Goal: Information Seeking & Learning: Learn about a topic

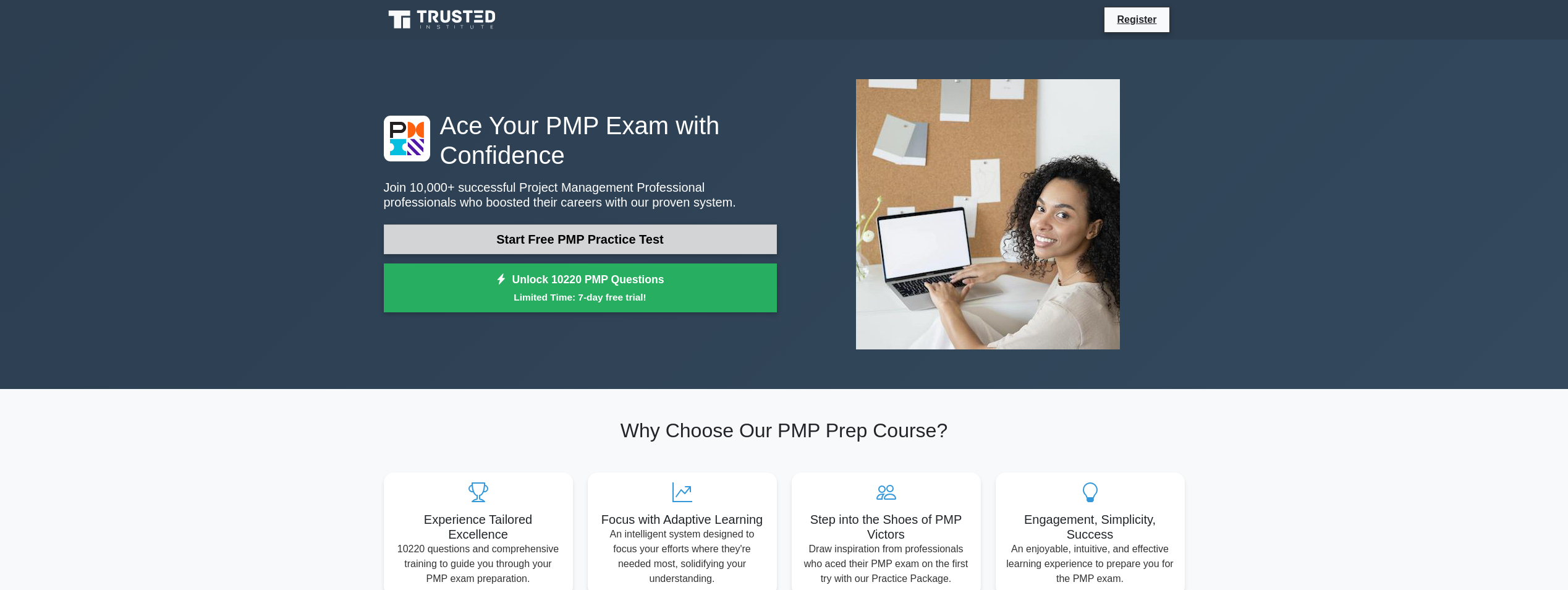
click at [616, 247] on link "Start Free PMP Practice Test" at bounding box center [580, 239] width 393 height 29
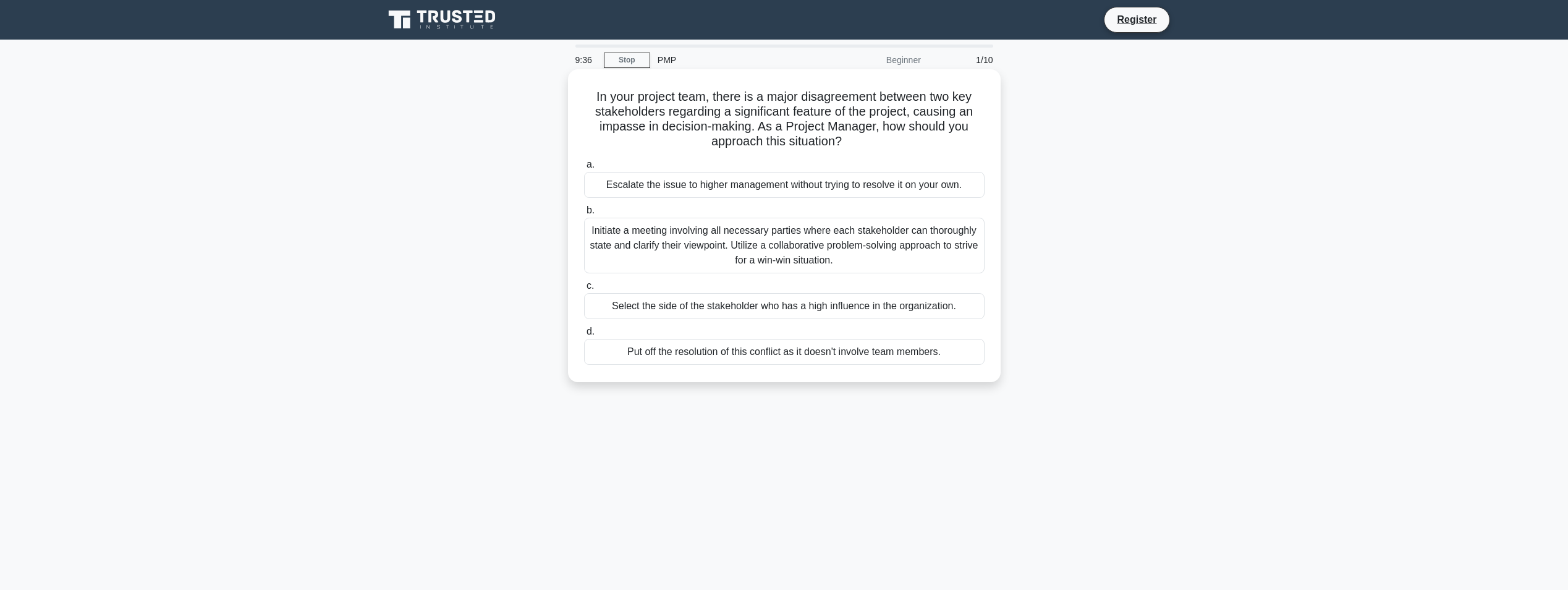
click at [682, 241] on div "Initiate a meeting involving all necessary parties where each stakeholder can t…" at bounding box center [784, 246] width 401 height 56
click at [584, 215] on input "b. Initiate a meeting involving all necessary parties where each stakeholder ca…" at bounding box center [584, 210] width 0 height 8
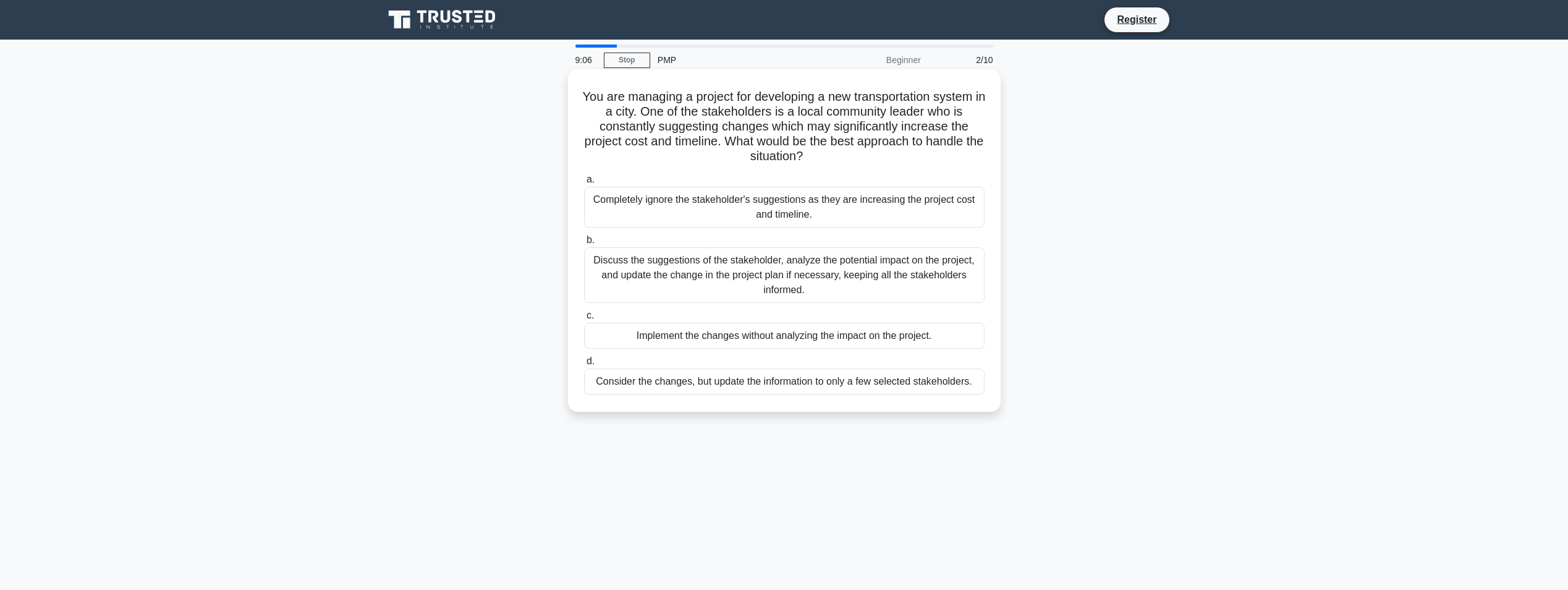
click at [742, 277] on div "Discuss the suggestions of the stakeholder, analyze the potential impact on the…" at bounding box center [784, 275] width 401 height 56
click at [584, 244] on input "b. Discuss the suggestions of the stakeholder, analyze the potential impact on …" at bounding box center [584, 240] width 0 height 8
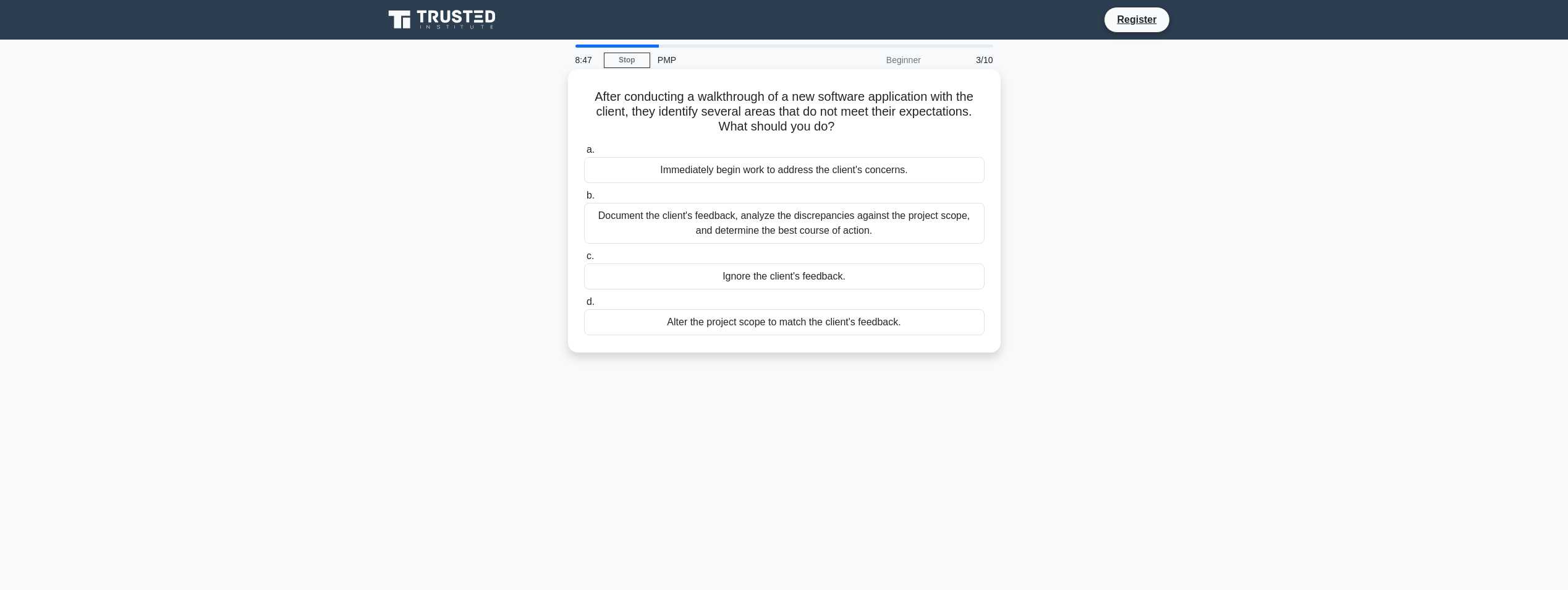
click at [847, 224] on div "Document the client's feedback, analyze the discrepancies against the project s…" at bounding box center [784, 224] width 401 height 41
click at [584, 200] on input "b. Document the client's feedback, analyze the discrepancies against the projec…" at bounding box center [584, 196] width 0 height 8
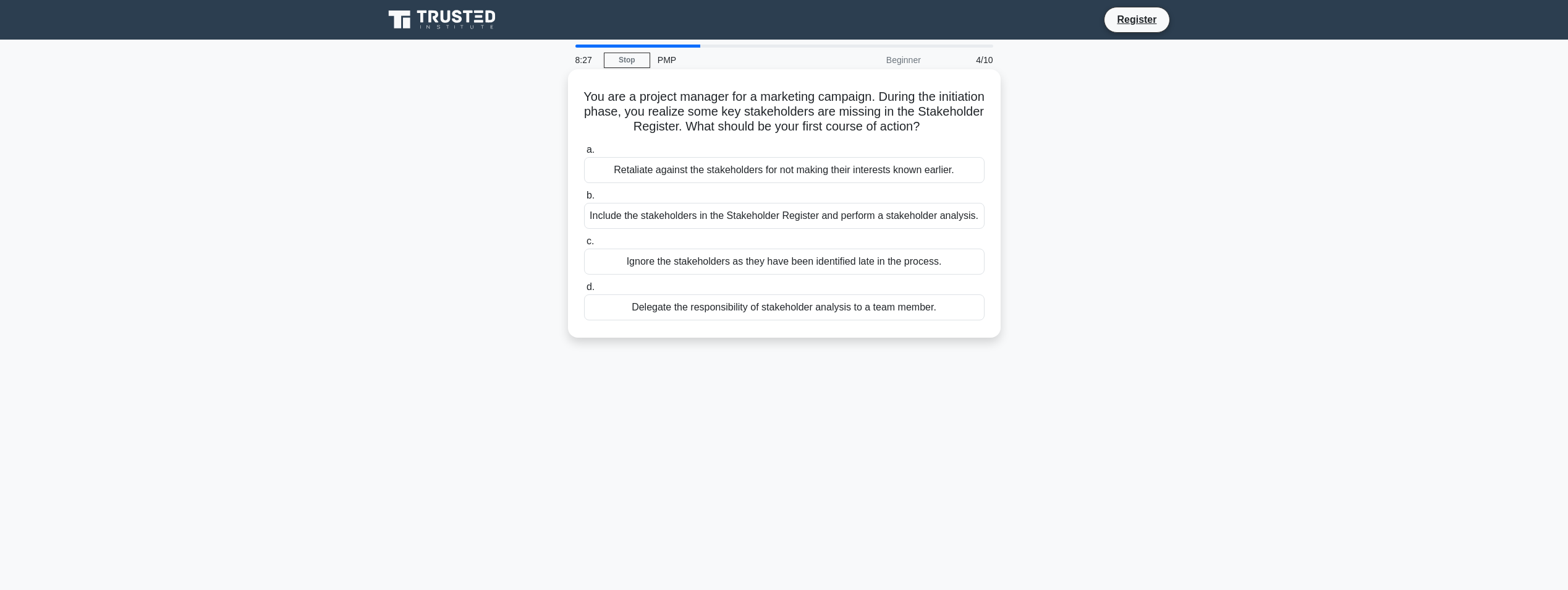
click at [779, 220] on div "Include the stakeholders in the Stakeholder Register and perform a stakeholder …" at bounding box center [784, 216] width 401 height 26
click at [584, 200] on input "b. Include the stakeholders in the Stakeholder Register and perform a stakehold…" at bounding box center [584, 196] width 0 height 8
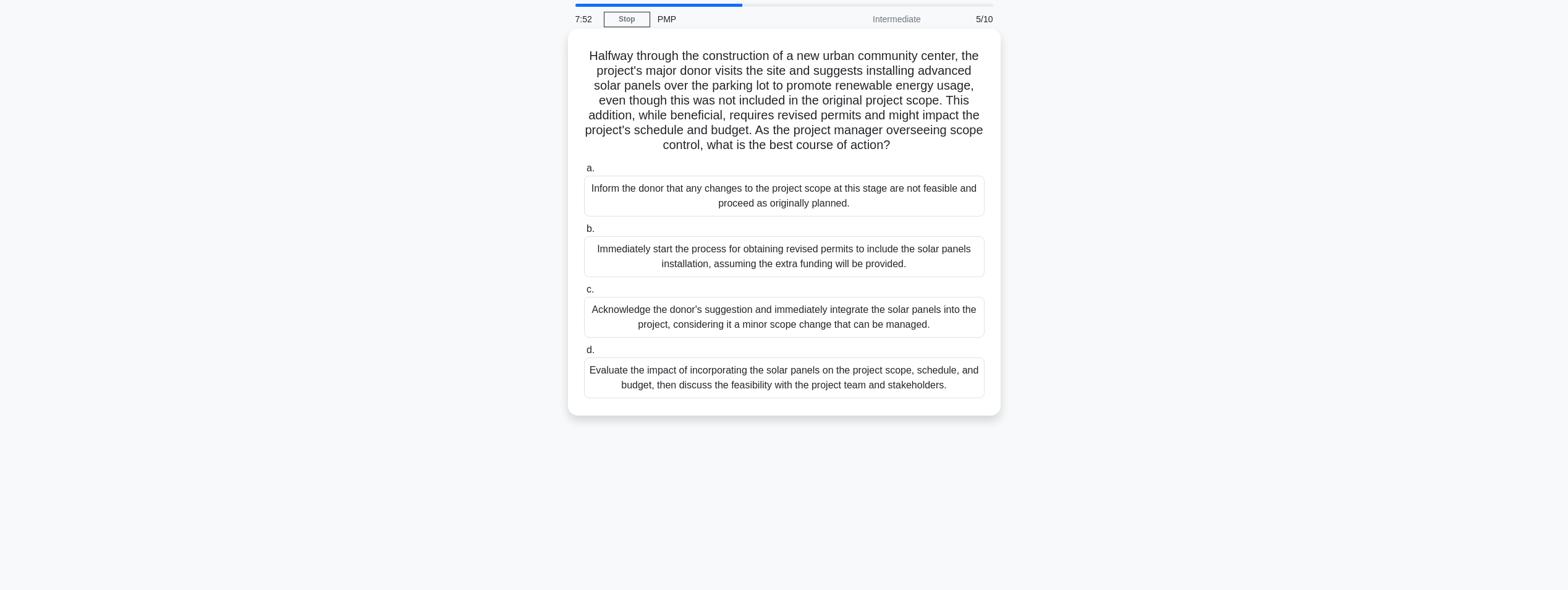
scroll to position [62, 0]
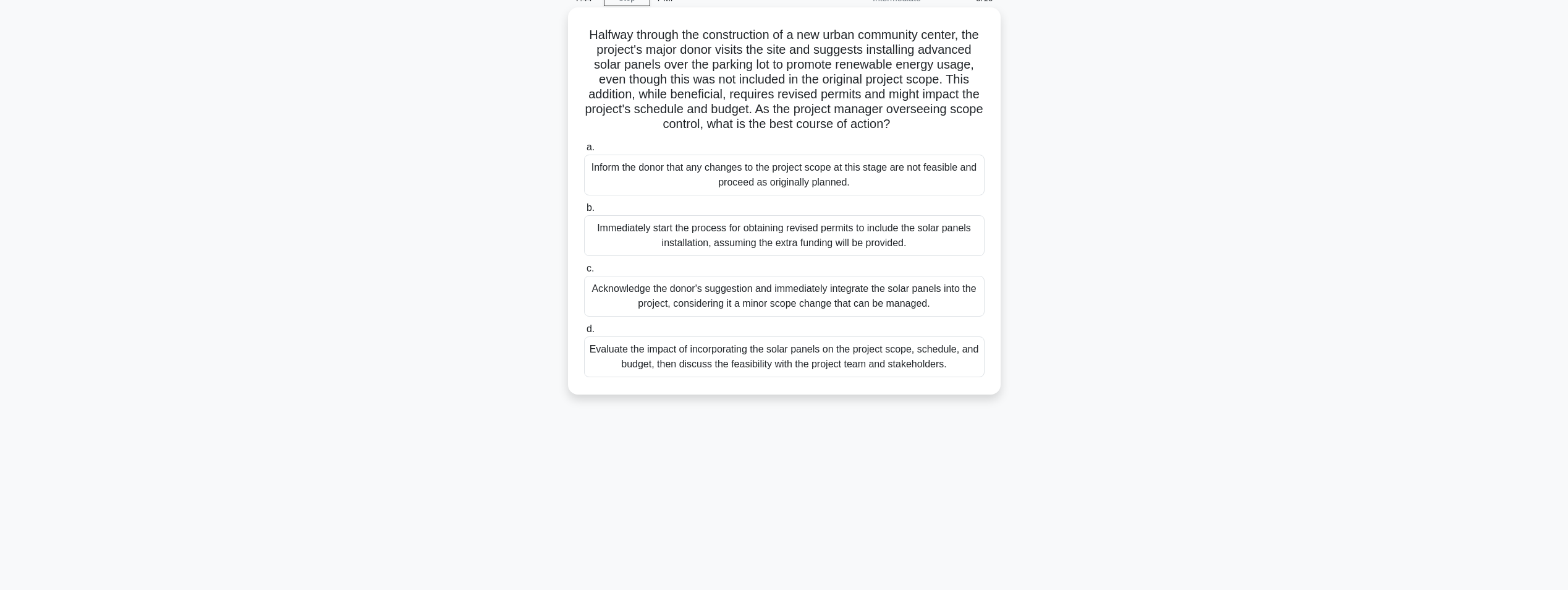
click at [786, 377] on div "Evaluate the impact of incorporating the solar panels on the project scope, sch…" at bounding box center [784, 357] width 401 height 41
click at [873, 374] on div "Evaluate the impact of incorporating the solar panels on the project scope, sch…" at bounding box center [784, 357] width 401 height 41
click at [584, 333] on input "d. Evaluate the impact of incorporating the solar panels on the project scope, …" at bounding box center [584, 329] width 0 height 8
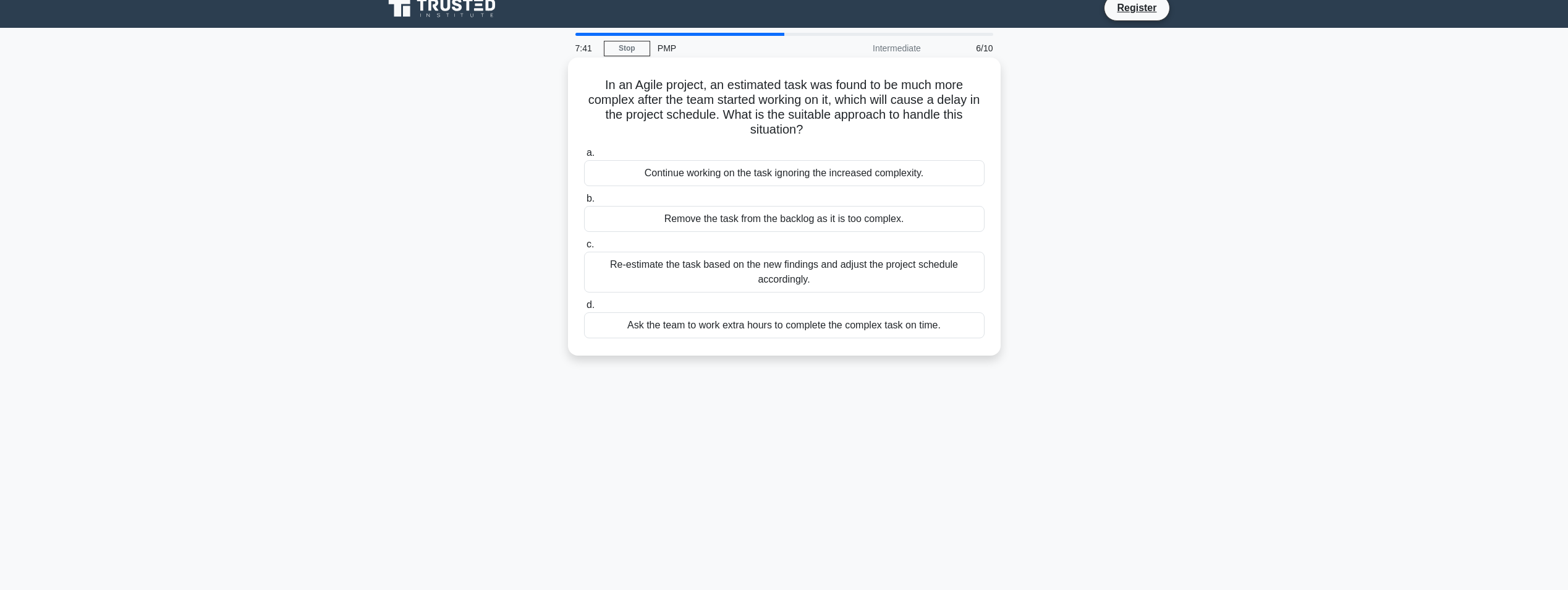
scroll to position [0, 0]
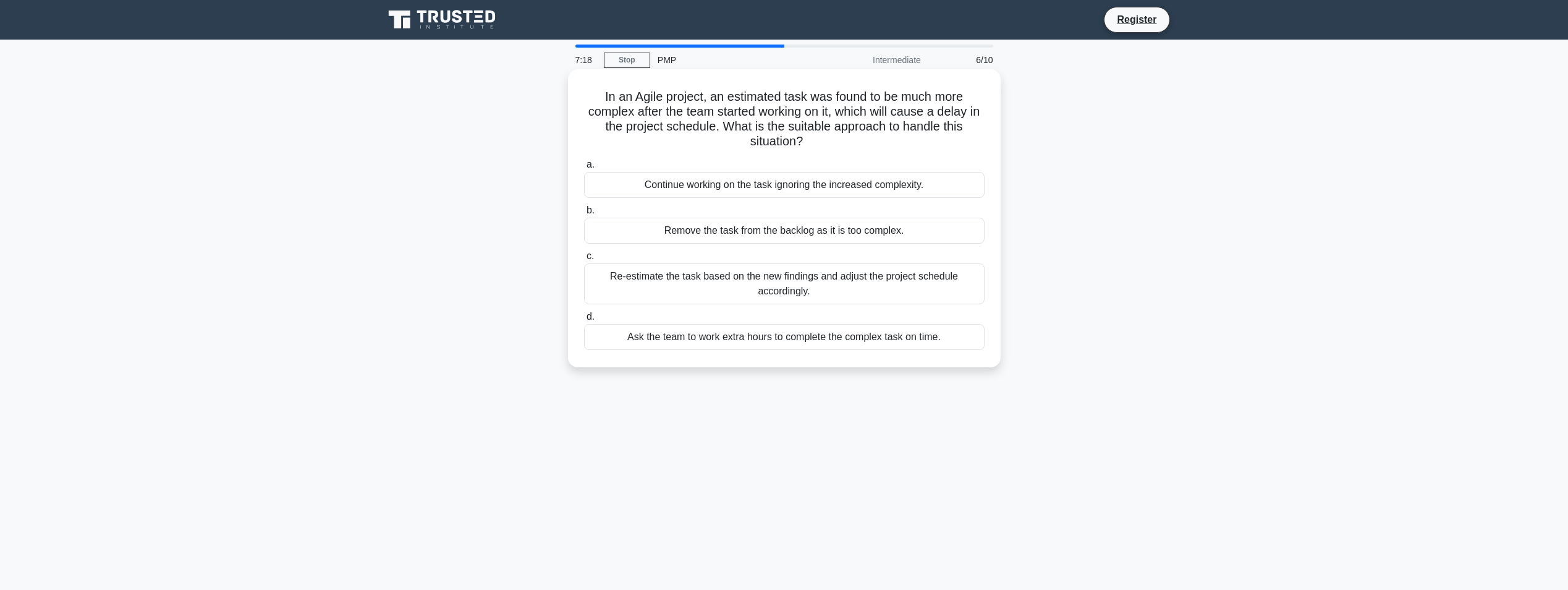
click at [833, 285] on div "Re-estimate the task based on the new findings and adjust the project schedule …" at bounding box center [784, 284] width 401 height 41
click at [584, 260] on input "c. Re-estimate the task based on the new findings and adjust the project schedu…" at bounding box center [584, 256] width 0 height 8
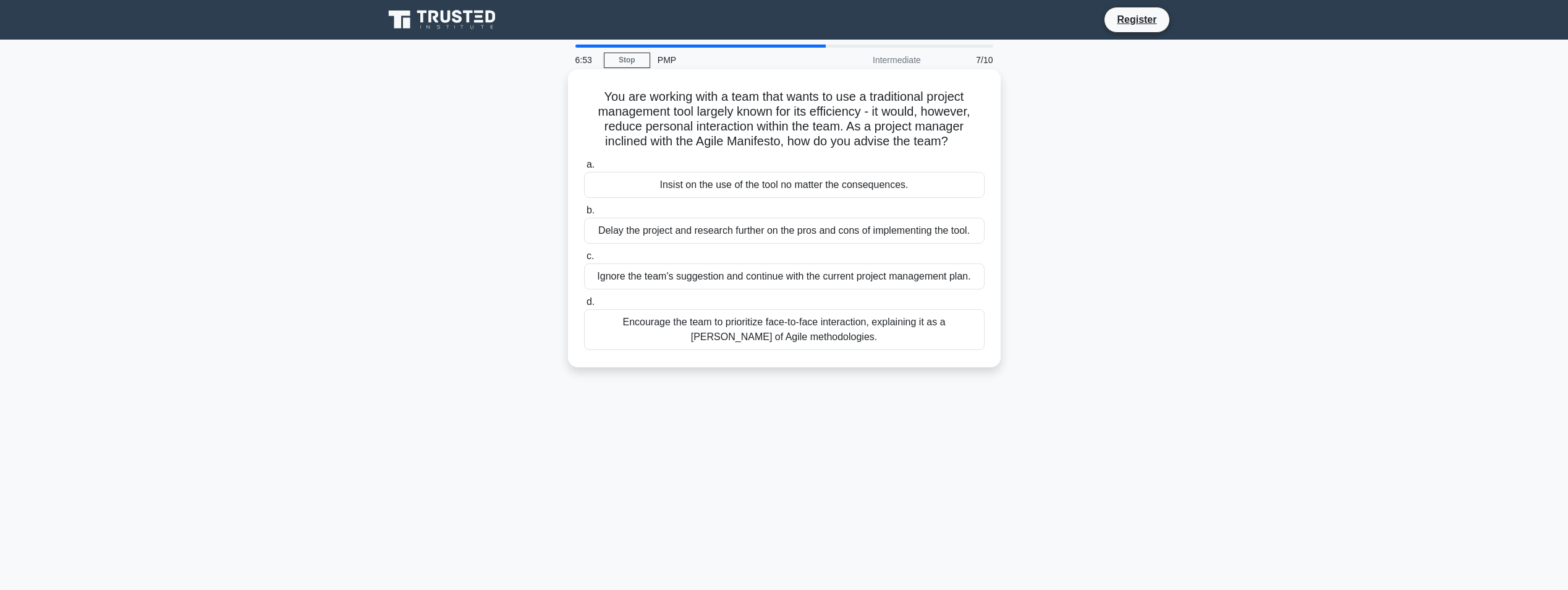
click at [798, 326] on div "Encourage the team to prioritize face-to-face interaction, explaining it as a t…" at bounding box center [784, 330] width 401 height 41
click at [584, 306] on input "d. Encourage the team to prioritize face-to-face interaction, explaining it as …" at bounding box center [584, 302] width 0 height 8
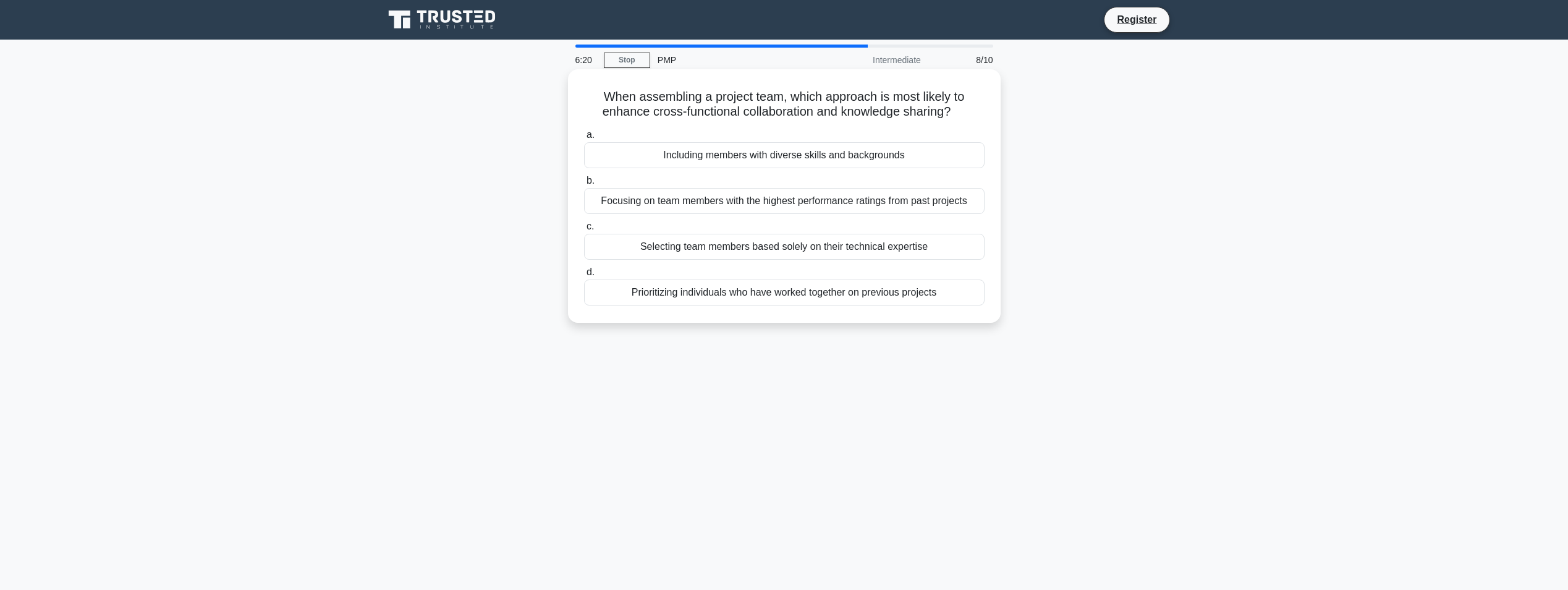
click at [767, 158] on div "Including members with diverse skills and backgrounds" at bounding box center [784, 154] width 401 height 26
click at [584, 139] on input "a. Including members with diverse skills and backgrounds" at bounding box center [584, 135] width 0 height 8
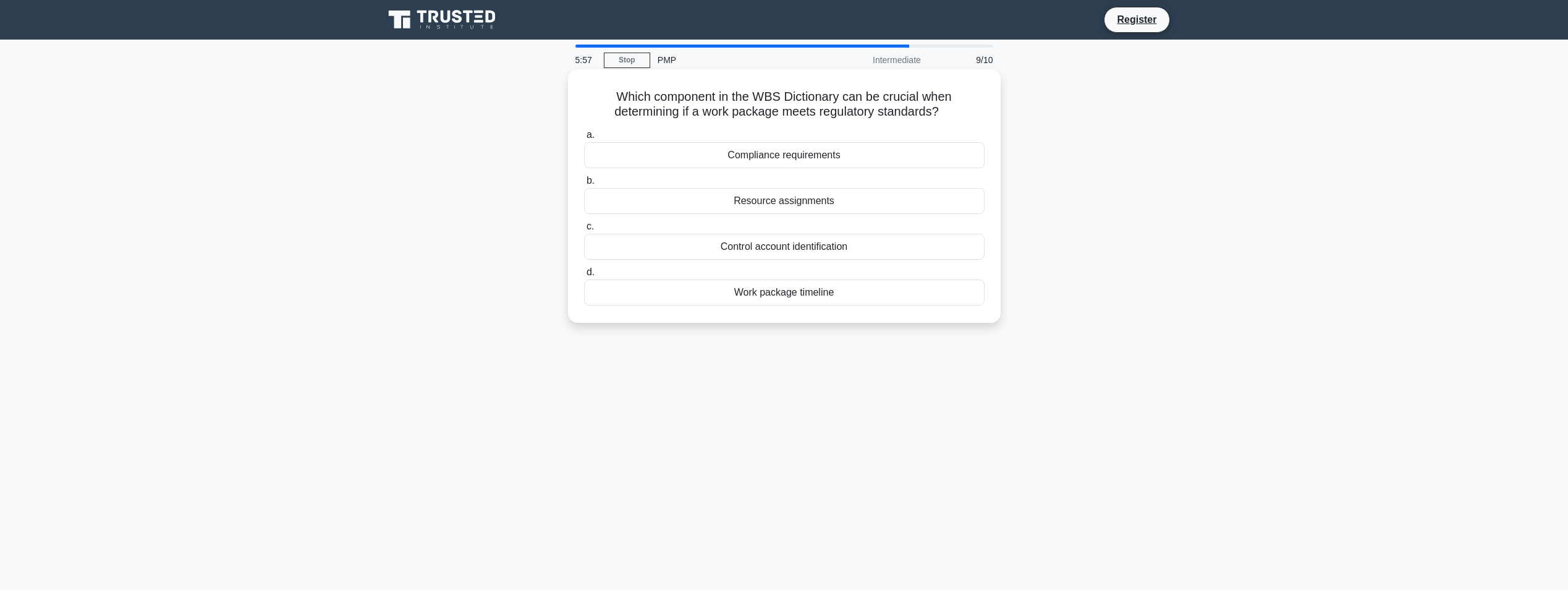
click at [799, 156] on div "Compliance requirements" at bounding box center [784, 154] width 401 height 26
click at [584, 139] on input "a. Compliance requirements" at bounding box center [584, 135] width 0 height 8
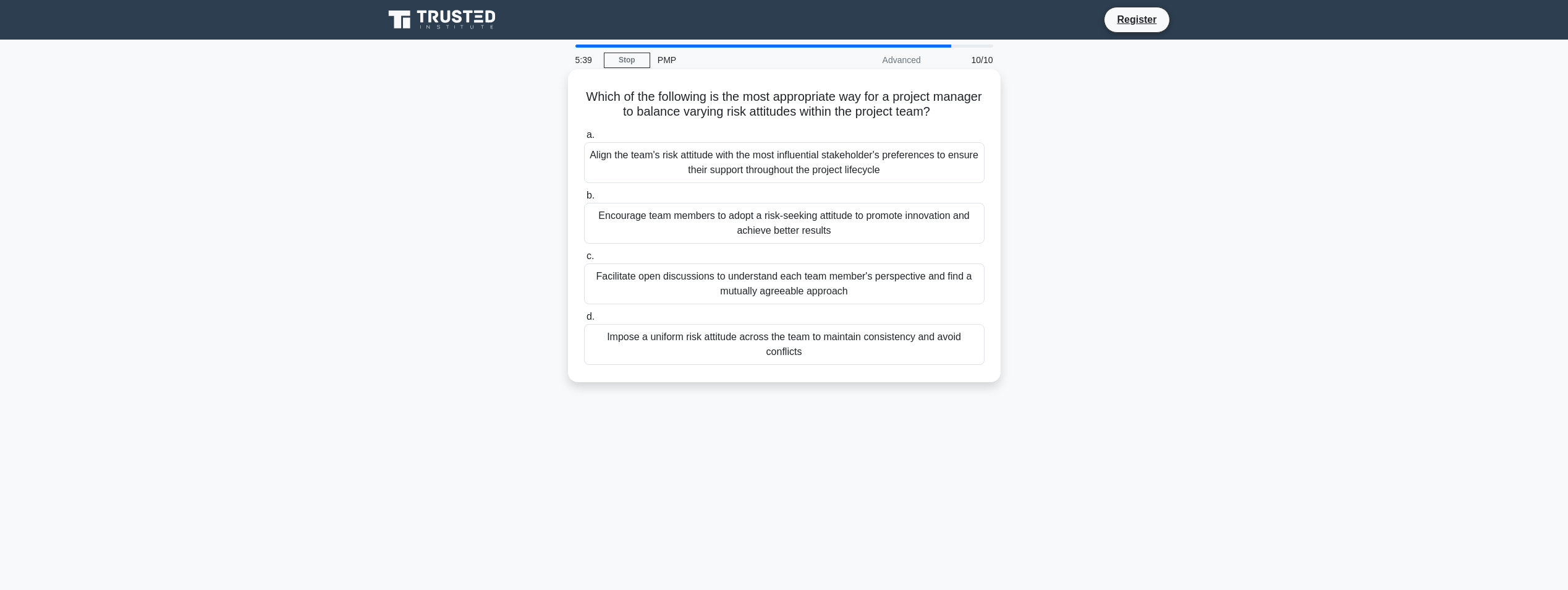
click at [744, 291] on div "Facilitate open discussions to understand each team member's perspective and fi…" at bounding box center [784, 284] width 401 height 41
click at [584, 260] on input "c. Facilitate open discussions to understand each team member's perspective and…" at bounding box center [584, 256] width 0 height 8
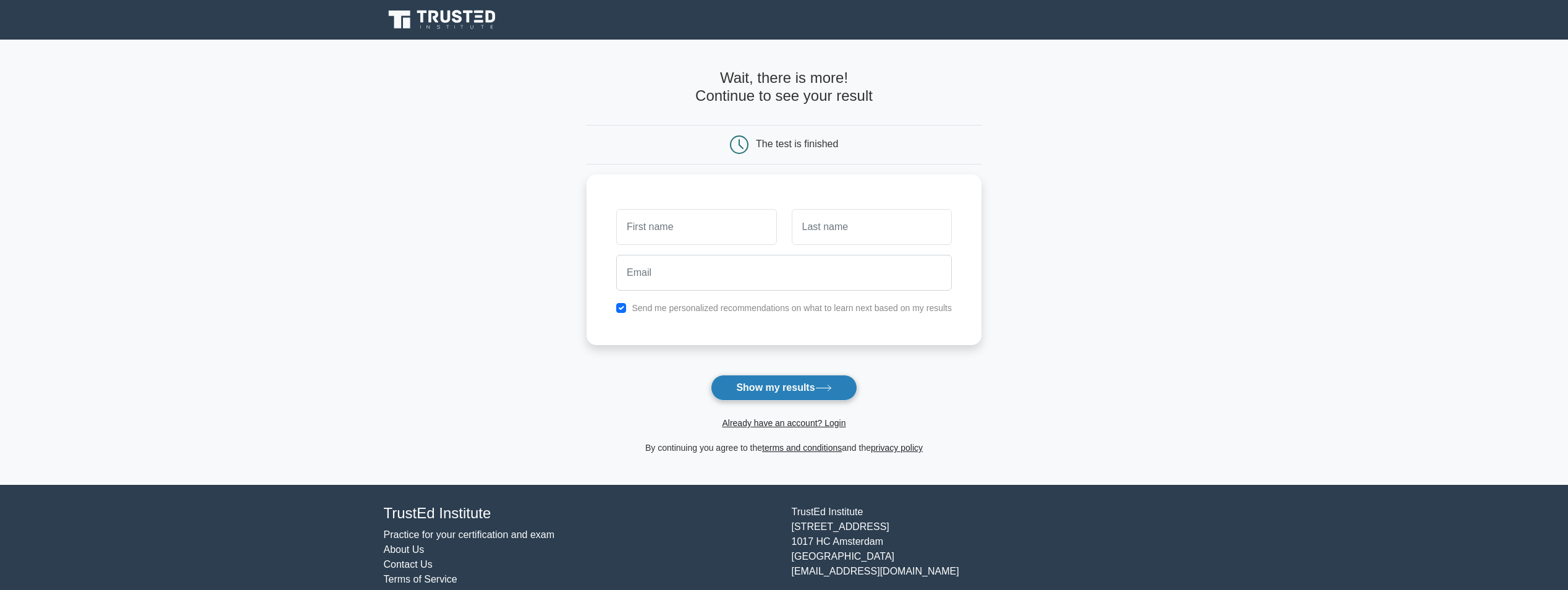
click at [831, 398] on button "Show my results" at bounding box center [784, 388] width 146 height 26
click at [1140, 203] on main "Wait, there is more! Continue to see your result The test is finished and the" at bounding box center [784, 262] width 1568 height 445
